Goal: Task Accomplishment & Management: Use online tool/utility

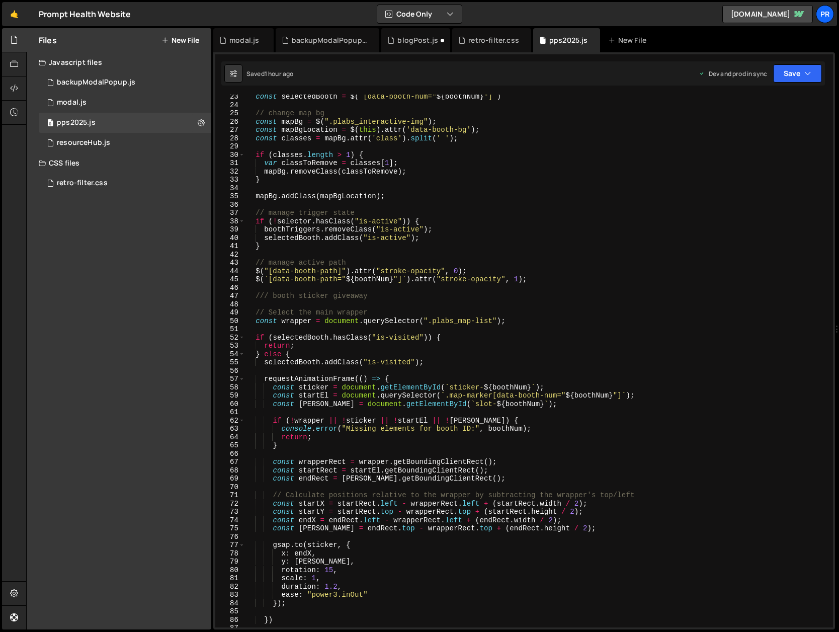
scroll to position [175, 0]
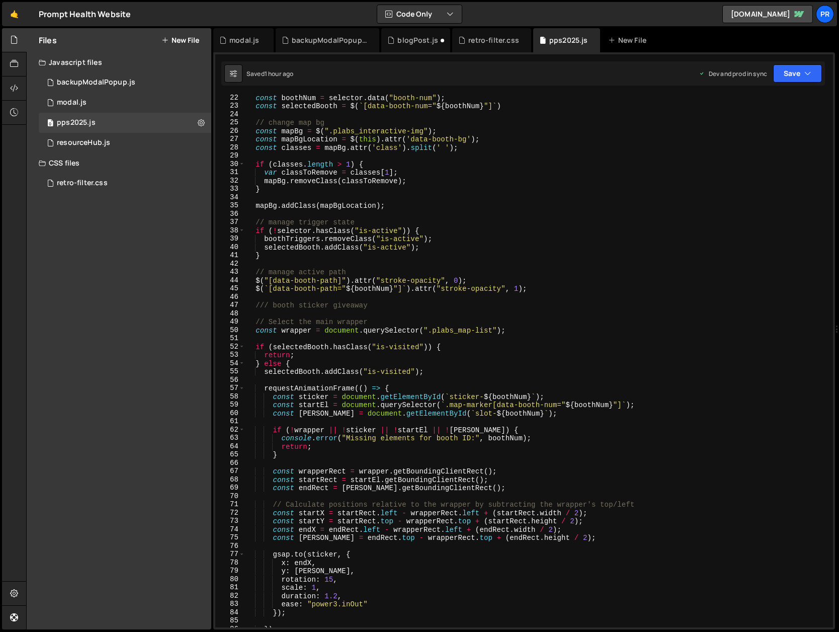
type textarea "const sticker = document.getElementById(`sticker-${boothNum}`);"
click at [560, 397] on div "const boothNum = selector . data ( "booth-num" ) ; const selectedBooth = $ ( ` …" at bounding box center [537, 368] width 584 height 549
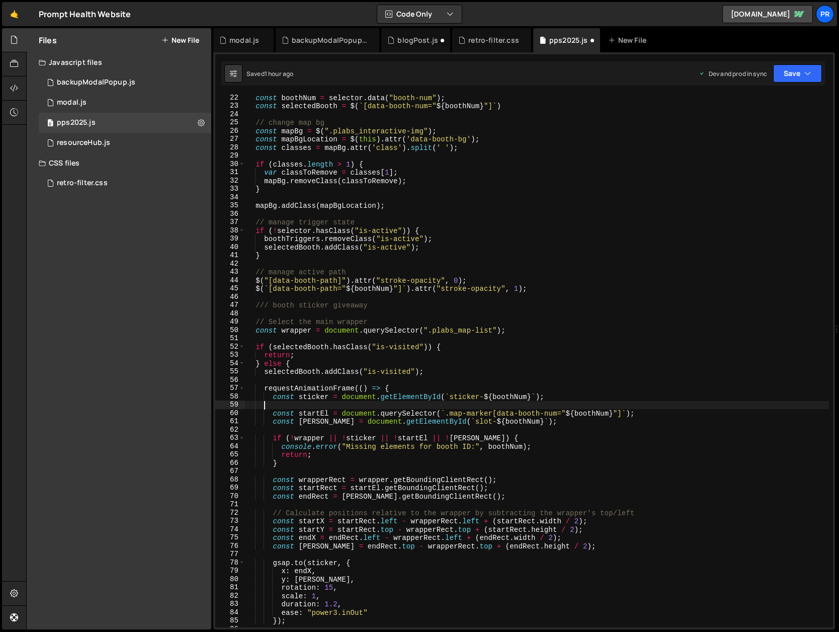
scroll to position [0, 0]
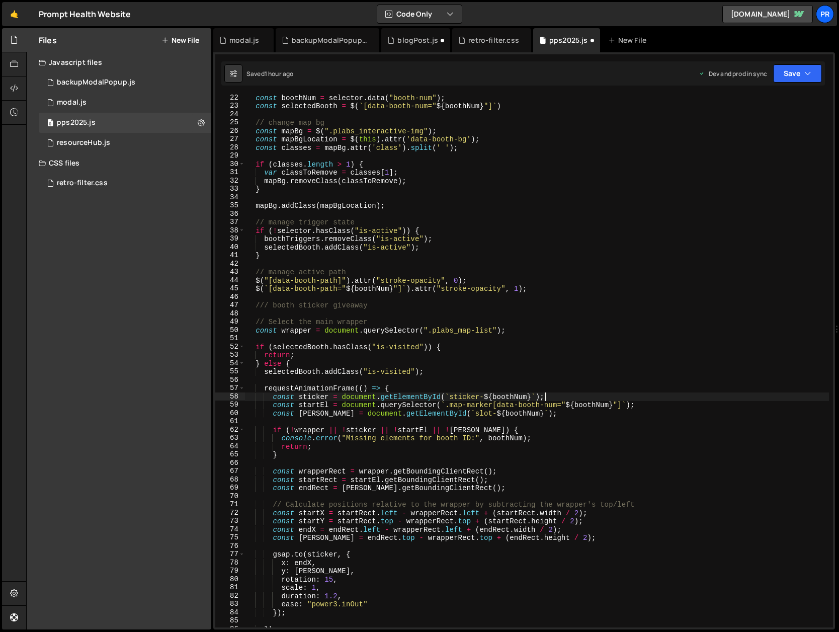
click at [324, 456] on div "const boothNum = selector . data ( "booth-num" ) ; const selectedBooth = $ ( ` …" at bounding box center [537, 368] width 584 height 549
type textarea "}"
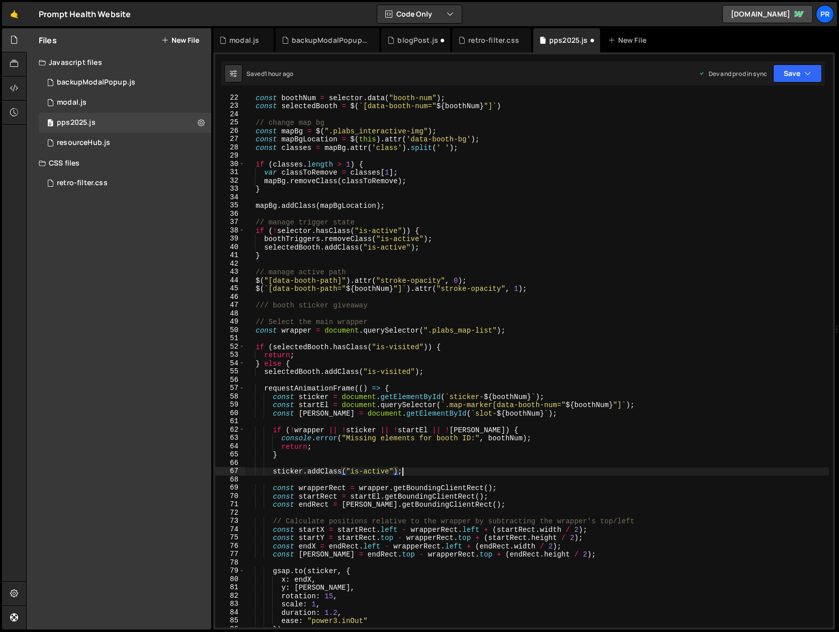
scroll to position [0, 10]
click at [803, 74] on button "Save" at bounding box center [797, 73] width 49 height 18
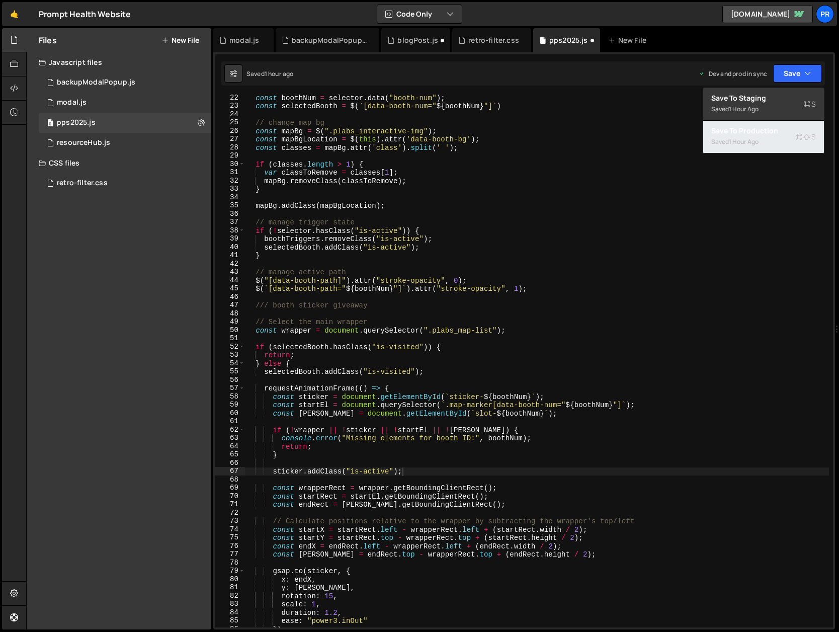
click at [772, 133] on div "Save to Production S" at bounding box center [763, 131] width 105 height 10
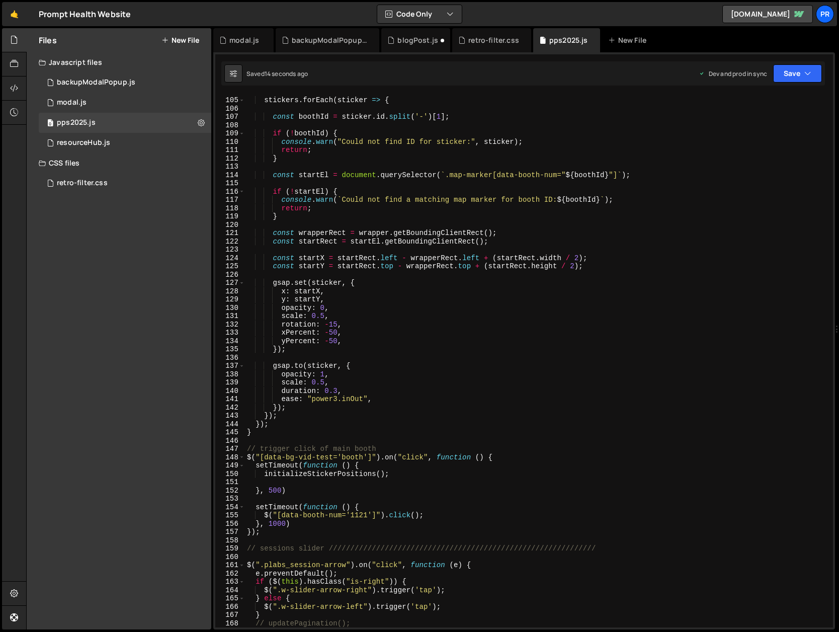
scroll to position [0, 5]
drag, startPoint x: 312, startPoint y: 315, endPoint x: 325, endPoint y: 315, distance: 13.6
click at [325, 315] on div "stickers . forEach ( sticker => { const boothId = sticker . id . split ( '-' ) …" at bounding box center [537, 362] width 584 height 549
click at [386, 307] on div "stickers . forEach ( sticker => { const boothId = sticker . id . split ( '-' ) …" at bounding box center [537, 362] width 584 height 549
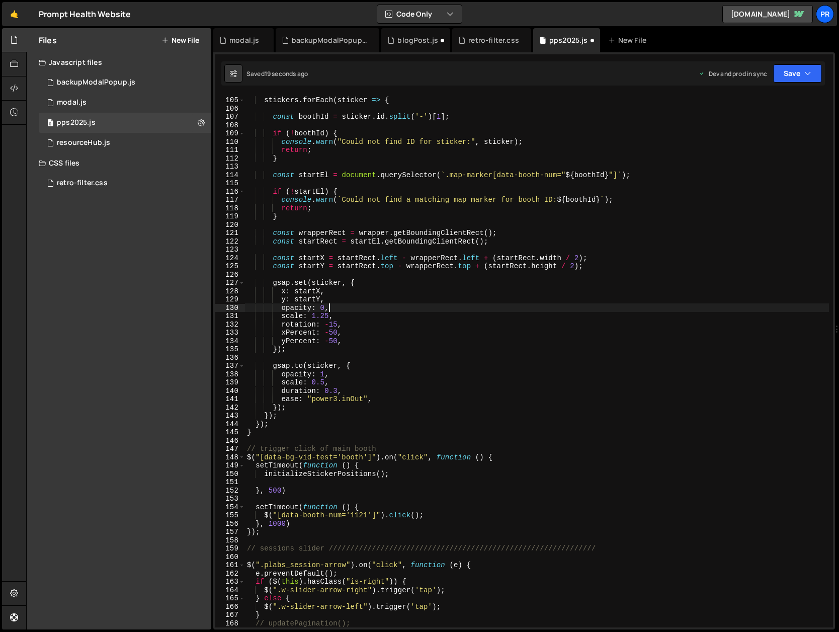
scroll to position [0, 5]
click at [800, 77] on button "Save" at bounding box center [797, 73] width 49 height 18
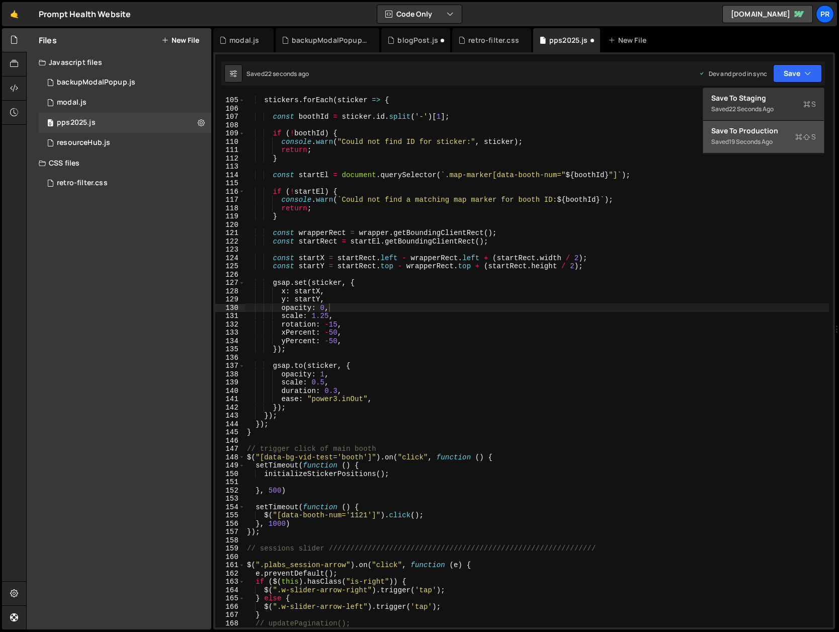
click at [768, 146] on div "Saved 19 seconds ago" at bounding box center [763, 142] width 105 height 12
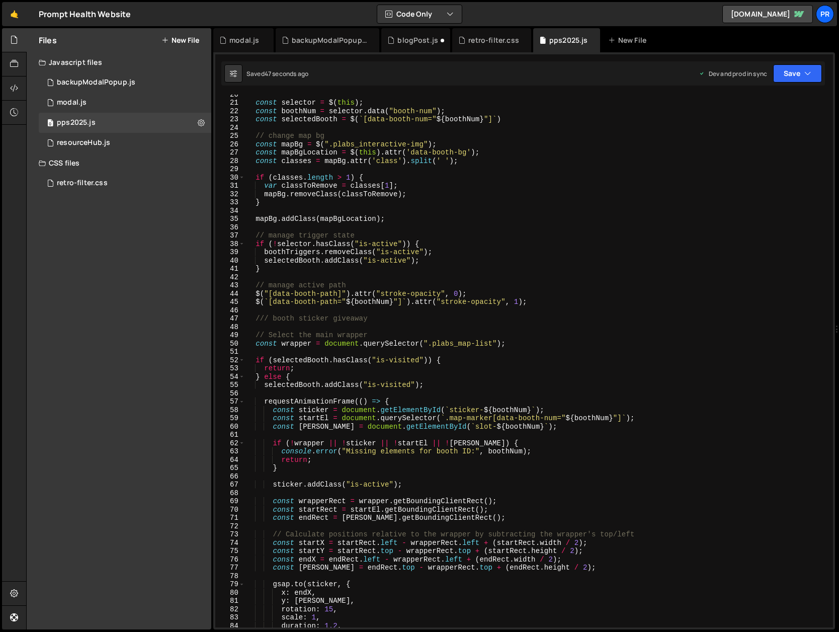
scroll to position [237, 0]
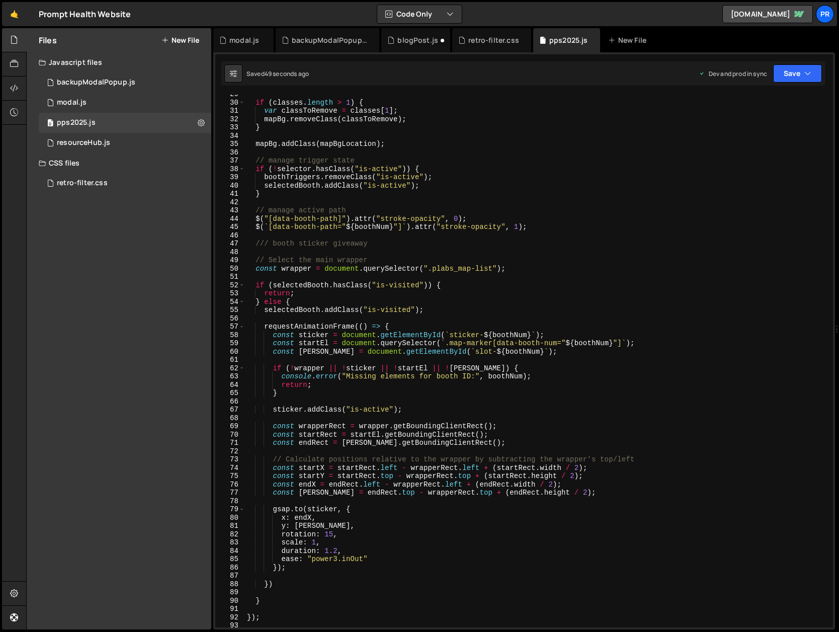
type textarea "sticker.addClass("is-active");"
drag, startPoint x: 273, startPoint y: 411, endPoint x: 302, endPoint y: 409, distance: 29.2
click at [302, 409] on div "if ( classes . length > 1 ) { var classToRemove = classes [ 1 ] ; mapBg . remov…" at bounding box center [537, 364] width 584 height 549
click at [311, 419] on div "if ( classes . length > 1 ) { var classToRemove = classes [ 1 ] ; mapBg . remov…" at bounding box center [537, 364] width 584 height 549
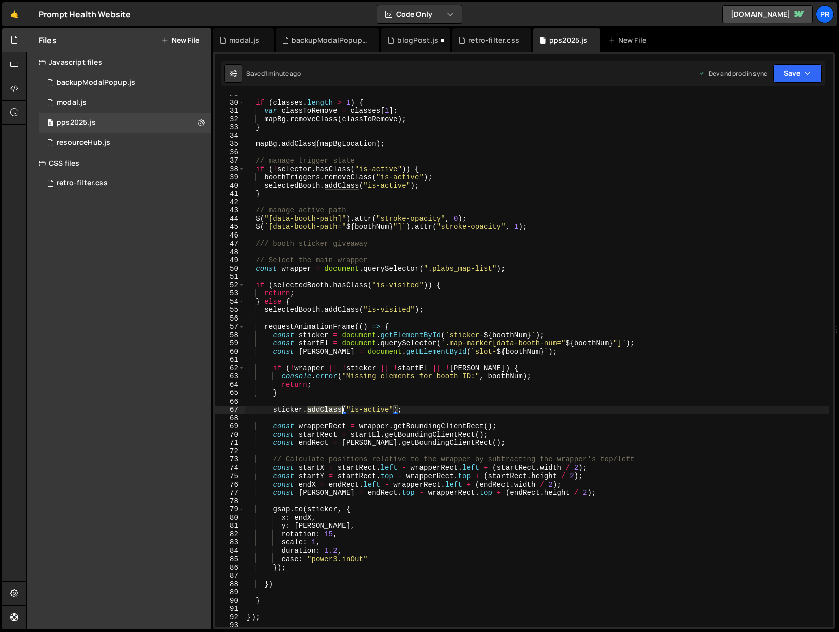
drag, startPoint x: 309, startPoint y: 410, endPoint x: 340, endPoint y: 410, distance: 31.2
click at [343, 408] on div "if ( classes . length > 1 ) { var classToRemove = classes [ 1 ] ; mapBg . remov…" at bounding box center [537, 364] width 584 height 549
paste textarea "classList.add"
click at [451, 411] on div "if ( classes . length > 1 ) { var classToRemove = classes [ 1 ] ; mapBg . remov…" at bounding box center [537, 364] width 584 height 549
click at [804, 70] on icon "button" at bounding box center [807, 73] width 7 height 10
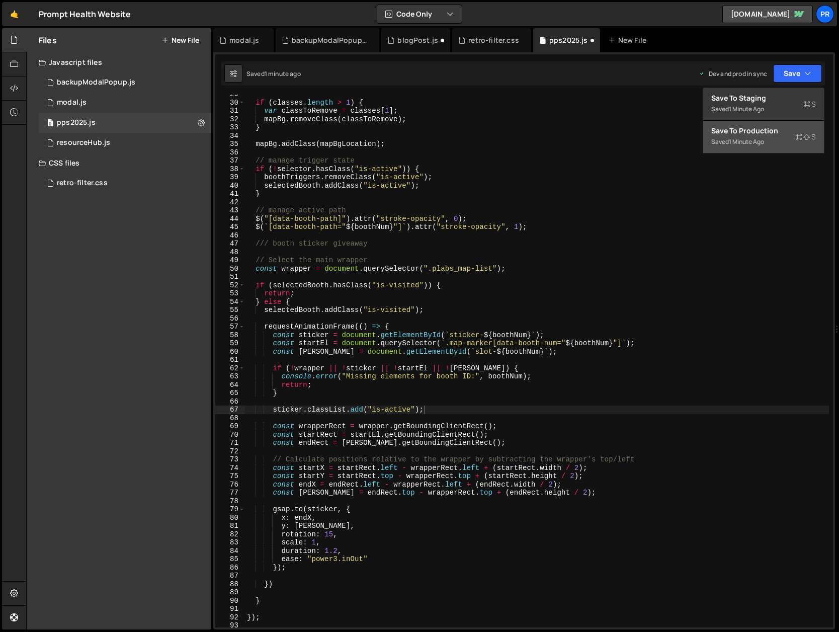
click at [776, 145] on div "Saved 1 minute ago" at bounding box center [763, 142] width 105 height 12
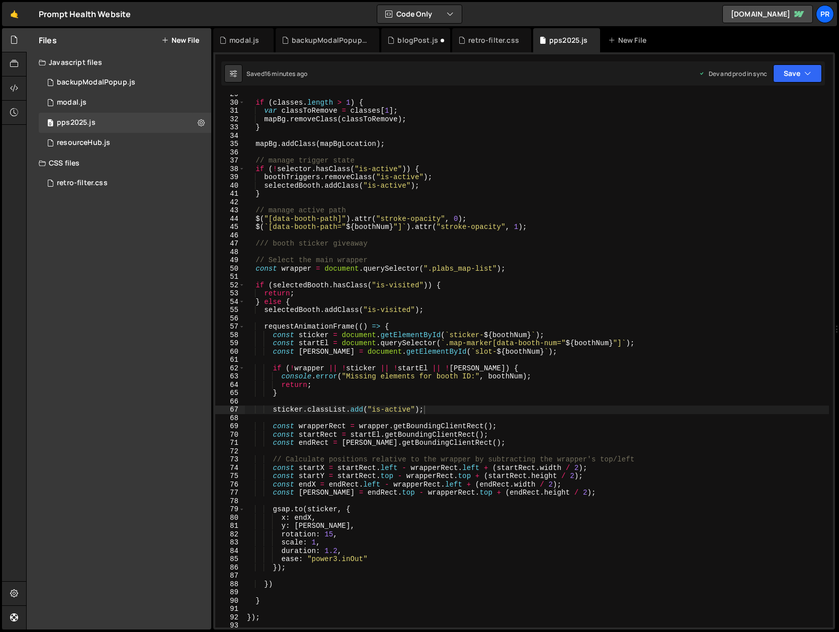
click at [427, 410] on div "if ( classes . length > 1 ) { var classToRemove = classes [ 1 ] ; mapBg . remov…" at bounding box center [537, 364] width 584 height 549
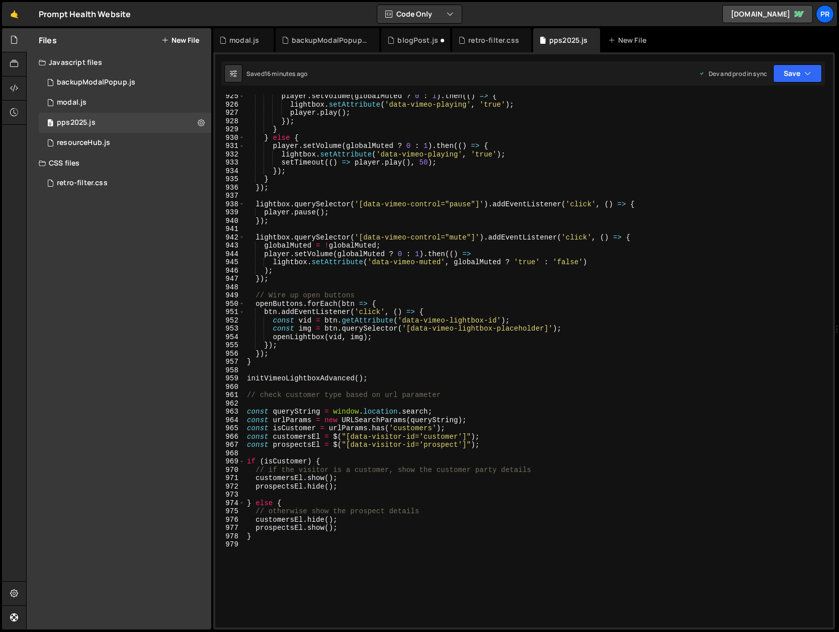
scroll to position [7855, 0]
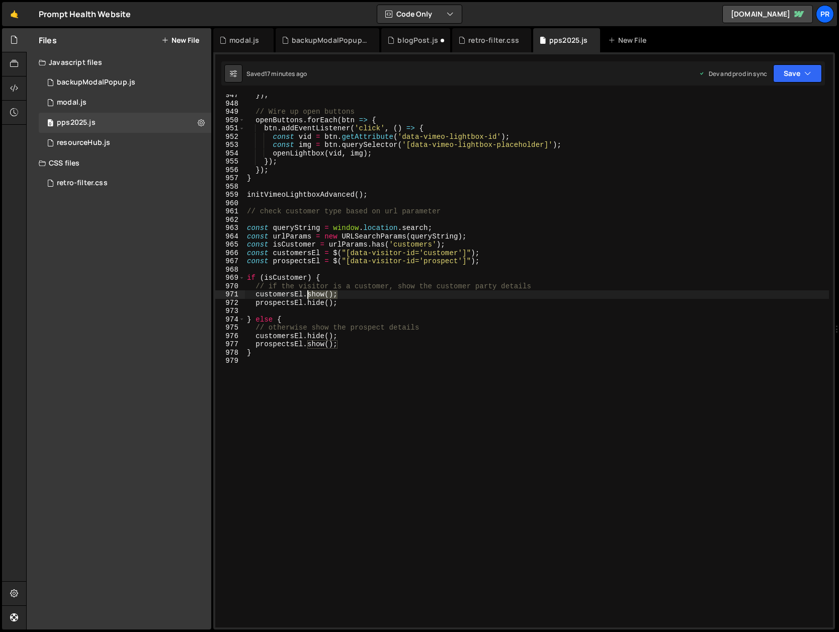
drag, startPoint x: 324, startPoint y: 295, endPoint x: 307, endPoint y: 295, distance: 17.1
click at [307, 295] on div "}) ; // Wire up open buttons openButtons . forEach ( btn => { btn . addEventLis…" at bounding box center [537, 365] width 584 height 549
paste textarea ".css('display', 'inline-flex'"
click at [308, 293] on div "}) ; // Wire up open buttons openButtons . forEach ( btn => { btn . addEventLis…" at bounding box center [537, 365] width 584 height 549
drag, startPoint x: 406, startPoint y: 294, endPoint x: 378, endPoint y: 293, distance: 28.2
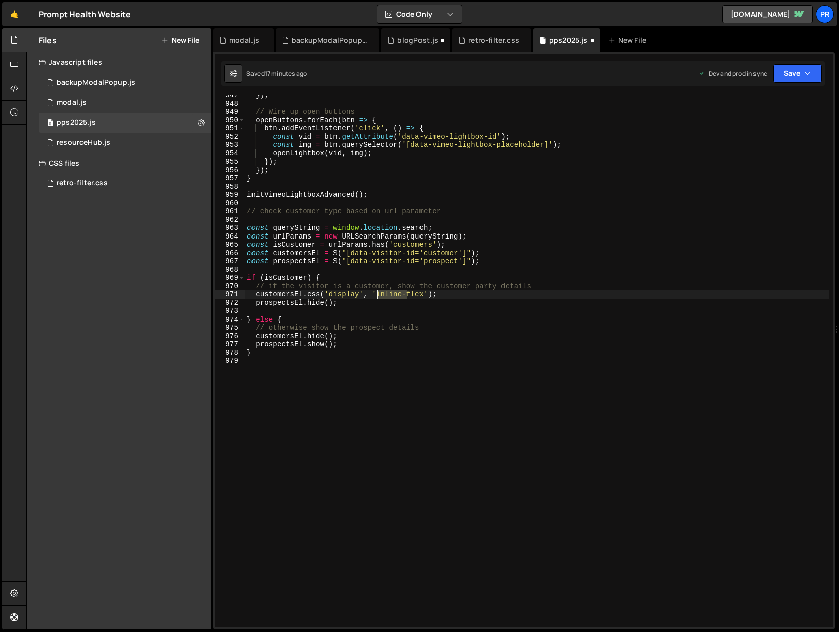
click at [378, 293] on div "}) ; // Wire up open buttons openButtons . forEach ( btn => { btn . addEventLis…" at bounding box center [537, 365] width 584 height 549
click at [477, 293] on div "}) ; // Wire up open buttons openButtons . forEach ( btn => { btn . addEventLis…" at bounding box center [537, 365] width 584 height 549
click at [360, 303] on div "}) ; // Wire up open buttons openButtons . forEach ( btn => { btn . addEventLis…" at bounding box center [537, 365] width 584 height 549
drag, startPoint x: 417, startPoint y: 295, endPoint x: 257, endPoint y: 293, distance: 160.5
click at [257, 293] on div "}) ; // Wire up open buttons openButtons . forEach ( btn => { btn . addEventLis…" at bounding box center [537, 365] width 584 height 549
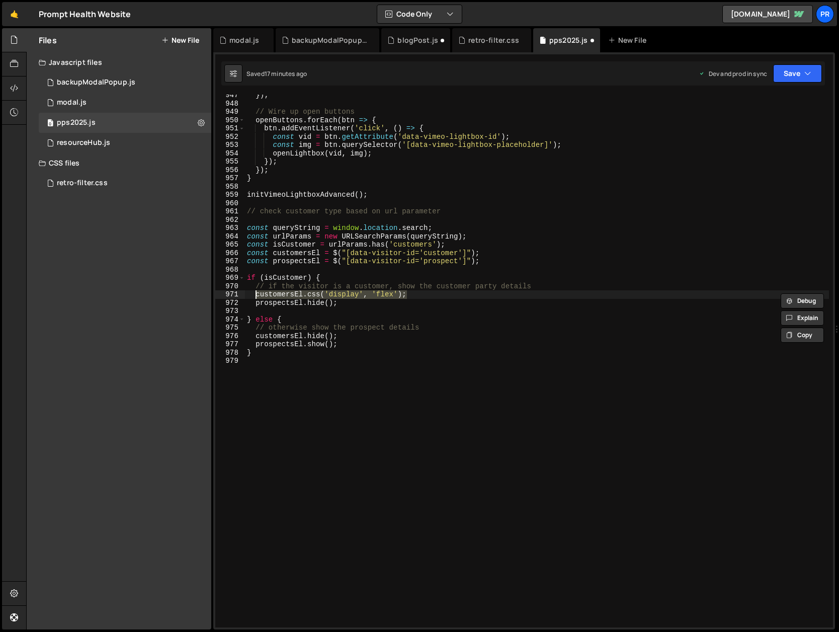
click at [321, 289] on div "}) ; // Wire up open buttons openButtons . forEach ( btn => { btn . addEventLis…" at bounding box center [537, 365] width 584 height 549
drag, startPoint x: 305, startPoint y: 294, endPoint x: 421, endPoint y: 293, distance: 116.7
click at [421, 293] on div "}) ; // Wire up open buttons openButtons . forEach ( btn => { btn . addEventLis…" at bounding box center [537, 365] width 584 height 549
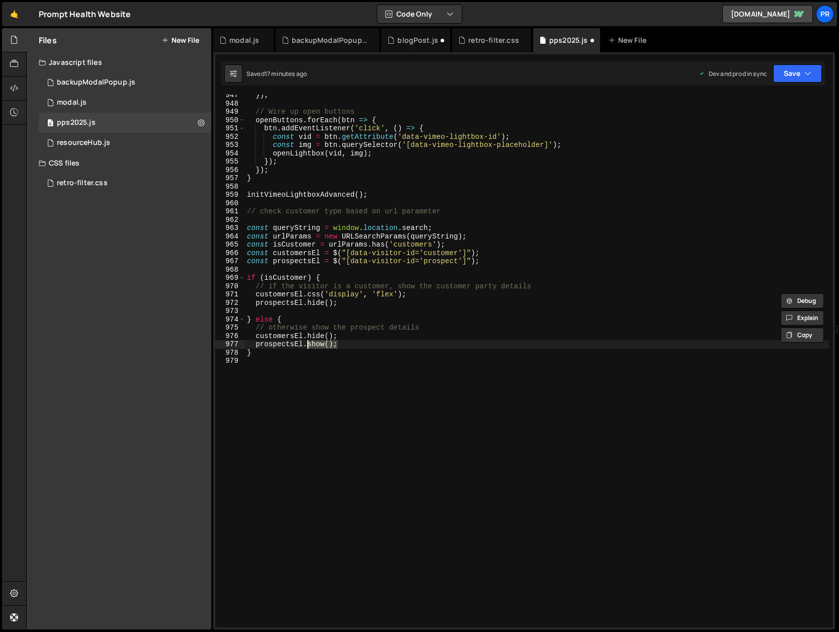
drag, startPoint x: 341, startPoint y: 344, endPoint x: 312, endPoint y: 343, distance: 28.7
click at [306, 343] on div "}) ; // Wire up open buttons openButtons . forEach ( btn => { btn . addEventLis…" at bounding box center [537, 365] width 584 height 549
paste textarea ".css('display', 'flex'"
drag, startPoint x: 308, startPoint y: 342, endPoint x: 324, endPoint y: 342, distance: 15.6
click at [309, 342] on div "}) ; // Wire up open buttons openButtons . forEach ( btn => { btn . addEventLis…" at bounding box center [537, 365] width 584 height 549
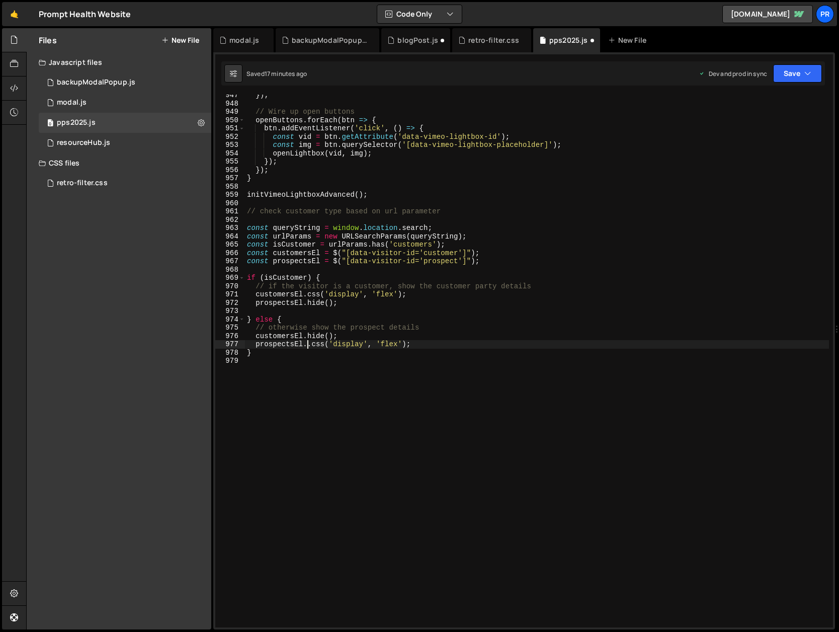
type textarea "prospectsEl.css('display', 'flex');"
click at [802, 74] on button "Save" at bounding box center [797, 73] width 49 height 18
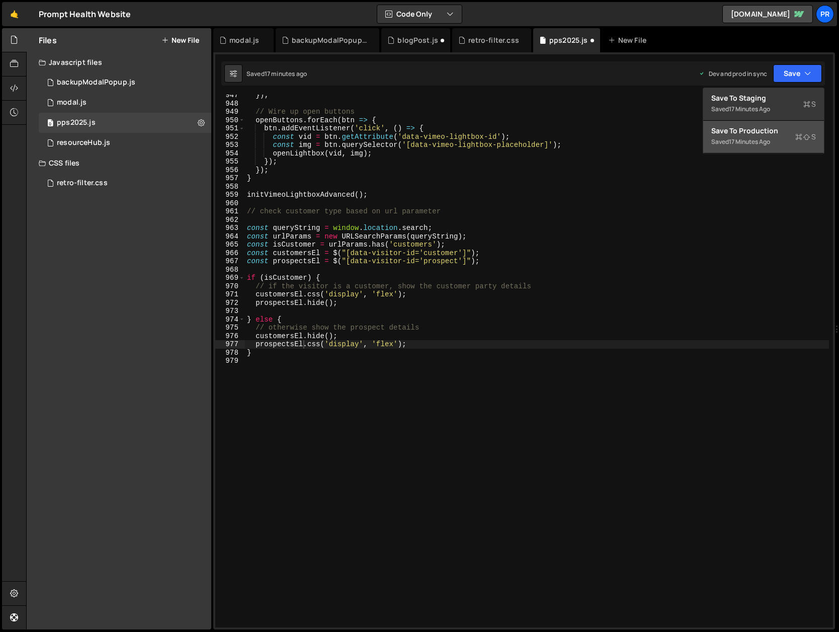
click at [776, 143] on div "Saved 17 minutes ago" at bounding box center [763, 142] width 105 height 12
